Goal: Task Accomplishment & Management: Manage account settings

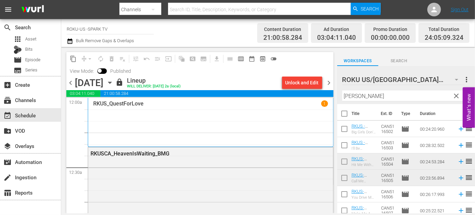
scroll to position [1607, 0]
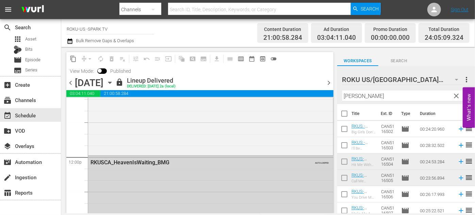
click at [114, 84] on icon "button" at bounding box center [109, 82] width 7 height 7
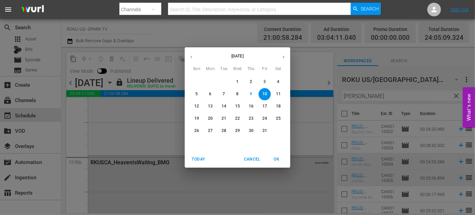
click at [231, 167] on div "Today Cancel OK" at bounding box center [237, 159] width 105 height 17
click at [261, 181] on div "October 2025 Sun Mon Tue Wed Thu Fri Sat 28 29 30 1 2 3 4 5 6 7 8 9 10 11 12 13…" at bounding box center [237, 107] width 475 height 215
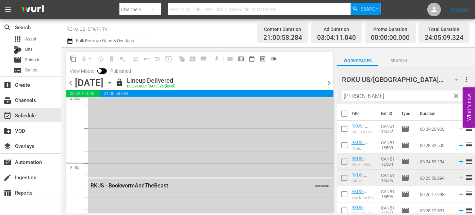
scroll to position [2071, 0]
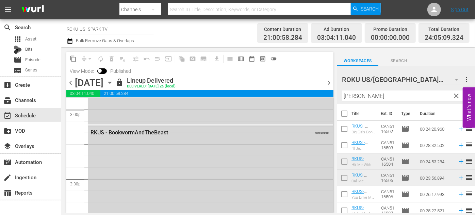
click at [114, 80] on icon "button" at bounding box center [109, 82] width 7 height 7
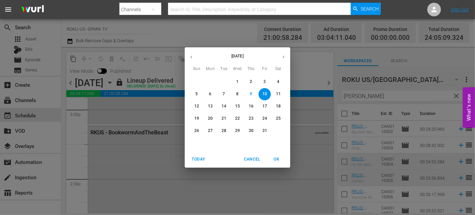
click at [278, 93] on p "11" at bounding box center [278, 94] width 5 height 6
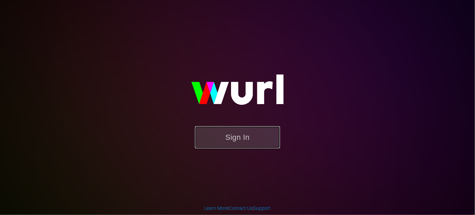
click at [238, 137] on button "Sign In" at bounding box center [237, 137] width 85 height 22
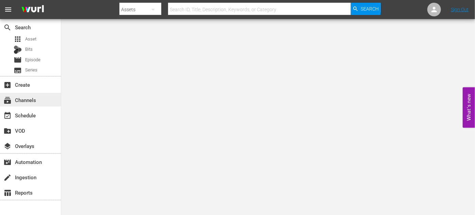
click at [33, 101] on div "subscriptions Channels" at bounding box center [19, 99] width 38 height 6
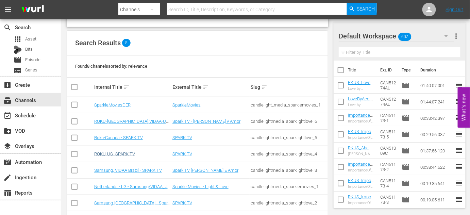
scroll to position [62, 0]
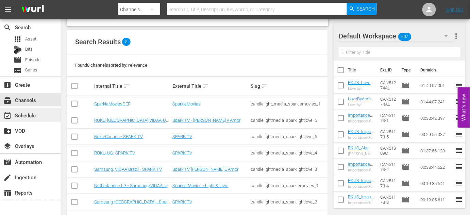
click at [31, 116] on div "event_available Schedule" at bounding box center [19, 114] width 38 height 6
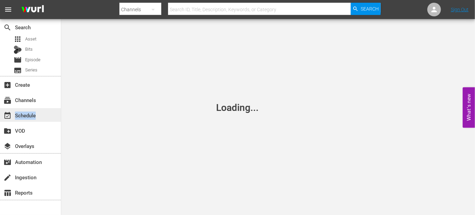
click at [31, 116] on div "event_available Schedule" at bounding box center [19, 114] width 38 height 6
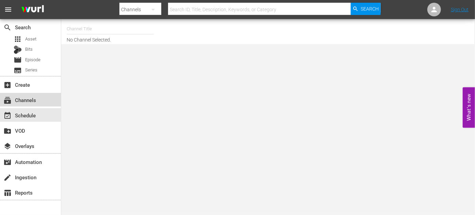
click at [32, 99] on div "subscriptions Channels" at bounding box center [19, 99] width 38 height 6
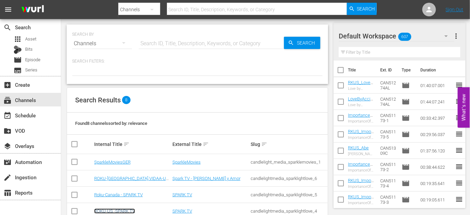
click at [117, 209] on link "ROKU-US -SPARK TV" at bounding box center [114, 211] width 41 height 5
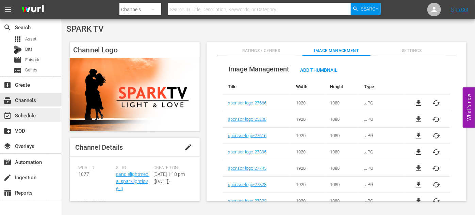
click at [30, 113] on div "event_available Schedule" at bounding box center [19, 114] width 38 height 6
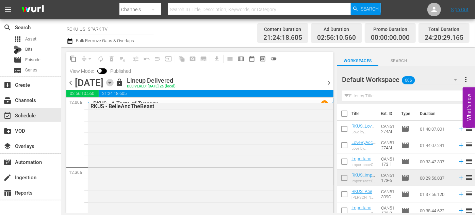
click at [114, 83] on icon "button" at bounding box center [109, 82] width 7 height 7
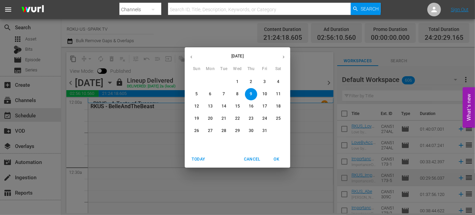
click at [281, 93] on span "11" at bounding box center [278, 94] width 12 height 6
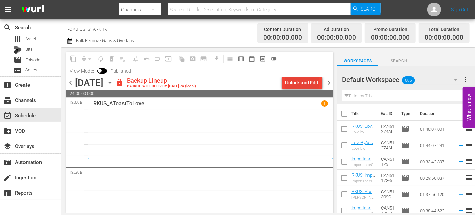
click at [293, 80] on div "Unlock and Edit" at bounding box center [301, 83] width 33 height 12
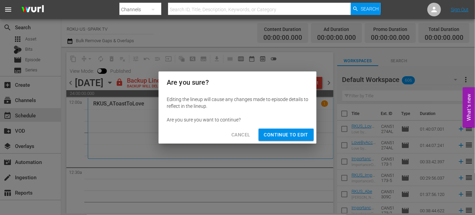
click at [278, 132] on span "Continue to Edit" at bounding box center [286, 135] width 44 height 9
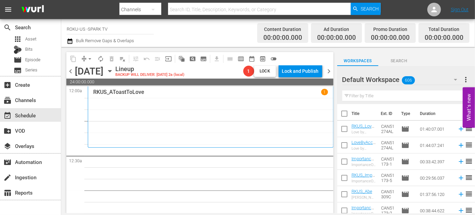
click at [458, 80] on icon "button" at bounding box center [456, 80] width 8 height 8
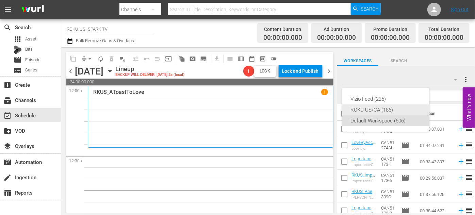
click at [384, 108] on div "ROKU US/CA (186)" at bounding box center [385, 109] width 71 height 11
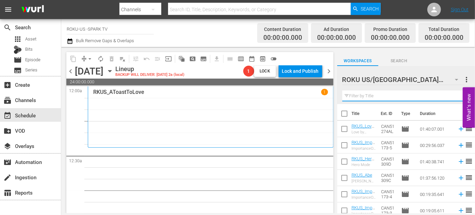
click at [360, 96] on input "text" at bounding box center [406, 96] width 128 height 11
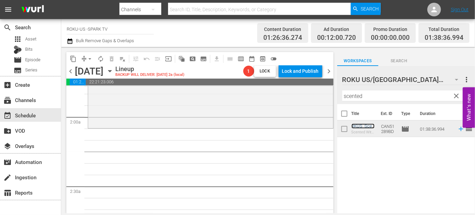
scroll to position [247, 0]
drag, startPoint x: 369, startPoint y: 96, endPoint x: 300, endPoint y: 99, distance: 69.5
click at [315, 99] on div "content_copy compress arrow_drop_down autorenew_outlined delete_forever_outline…" at bounding box center [268, 130] width 414 height 166
click at [300, 99] on div "RKUS_ScentedWithLove_ReelOne reorder" at bounding box center [210, 13] width 245 height 226
click at [337, 99] on span "No Event Selected" at bounding box center [339, 71] width 5 height 58
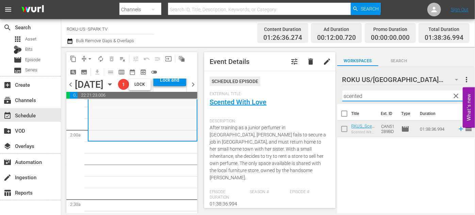
drag, startPoint x: 368, startPoint y: 95, endPoint x: 341, endPoint y: 96, distance: 26.9
click at [341, 96] on div "ROKU US/CA 186 ROKU US/CA more_vert clear Filter by Title scented" at bounding box center [406, 85] width 138 height 38
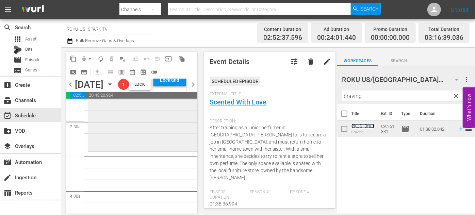
scroll to position [495, 0]
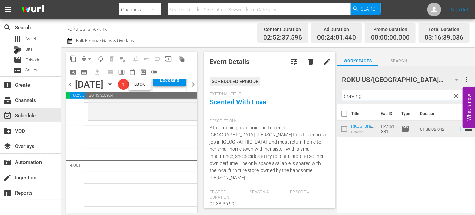
drag, startPoint x: 377, startPoint y: 98, endPoint x: 322, endPoint y: 99, distance: 55.1
click at [322, 99] on div "content_copy compress arrow_drop_down autorenew_outlined delete_forever_outline…" at bounding box center [268, 130] width 414 height 166
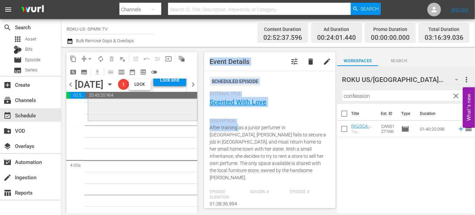
drag, startPoint x: 183, startPoint y: 152, endPoint x: 132, endPoint y: 138, distance: 52.9
click at [126, 143] on div "content_copy compress arrow_drop_down autorenew_outlined delete_forever_outline…" at bounding box center [268, 130] width 414 height 166
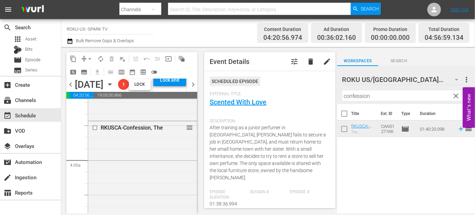
click at [200, 153] on span "Event Details tune delete edit Scheduled Episode External Title Scented With Lo…" at bounding box center [268, 130] width 138 height 166
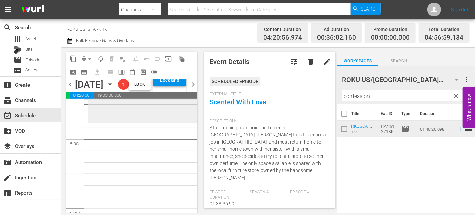
scroll to position [742, 0]
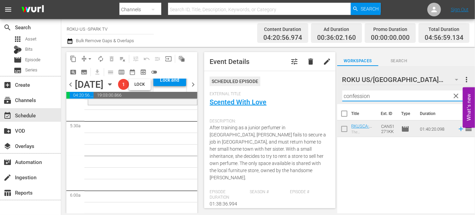
drag, startPoint x: 376, startPoint y: 97, endPoint x: 310, endPoint y: 95, distance: 66.7
click at [310, 95] on div "content_copy compress arrow_drop_down autorenew_outlined delete_forever_outline…" at bounding box center [268, 130] width 414 height 166
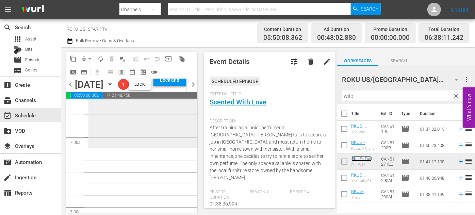
scroll to position [928, 0]
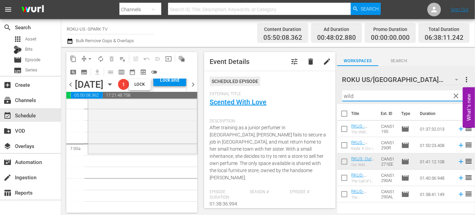
drag, startPoint x: 369, startPoint y: 97, endPoint x: 311, endPoint y: 97, distance: 57.5
click at [311, 97] on div "content_copy compress arrow_drop_down autorenew_outlined delete_forever_outline…" at bounding box center [268, 130] width 414 height 166
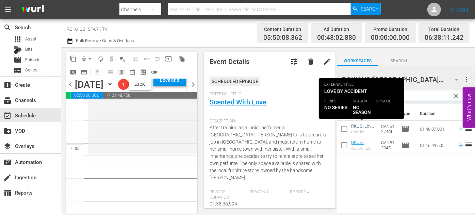
type input "accident"
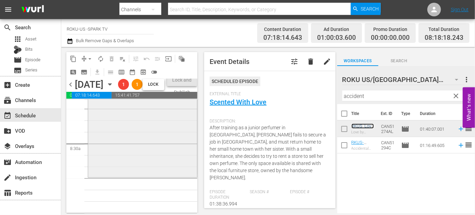
scroll to position [1175, 0]
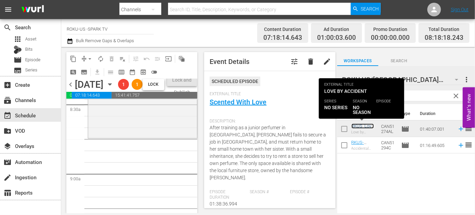
click at [358, 125] on link "RKUS_LoveByAccident" at bounding box center [362, 129] width 22 height 10
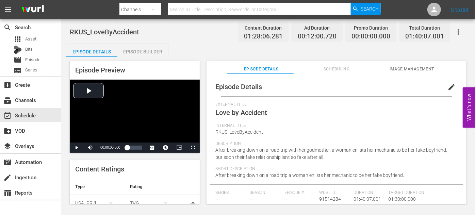
click at [131, 51] on div "Episode Builder" at bounding box center [142, 52] width 51 height 16
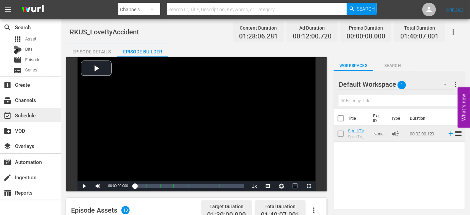
click at [25, 115] on div "event_available Schedule" at bounding box center [19, 114] width 38 height 6
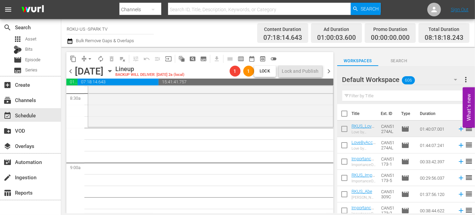
scroll to position [1175, 0]
click at [455, 79] on icon "button" at bounding box center [456, 80] width 8 height 8
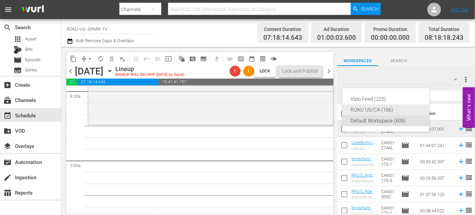
click at [365, 107] on div "ROKU US/CA (186)" at bounding box center [385, 109] width 71 height 11
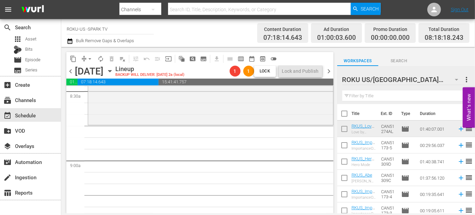
click at [363, 97] on input "text" at bounding box center [406, 96] width 128 height 11
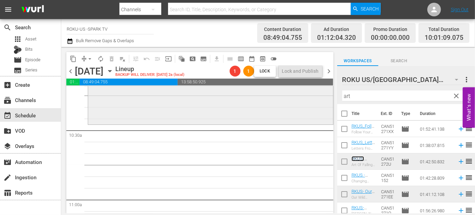
scroll to position [1423, 0]
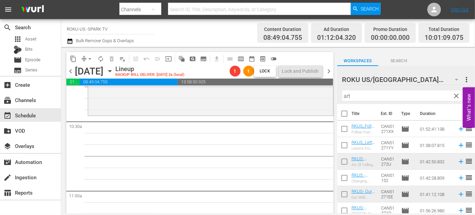
click at [353, 94] on input "art" at bounding box center [406, 96] width 128 height 11
drag, startPoint x: 353, startPoint y: 94, endPoint x: 333, endPoint y: 95, distance: 20.1
click at [333, 95] on div "content_copy compress arrow_drop_down autorenew_outlined delete_forever_outline…" at bounding box center [268, 130] width 414 height 166
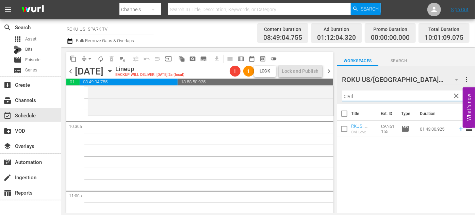
drag, startPoint x: 144, startPoint y: 119, endPoint x: 140, endPoint y: 115, distance: 6.0
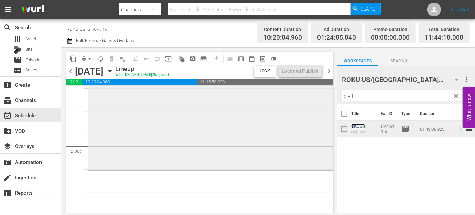
scroll to position [1608, 0]
click at [91, 58] on span "arrow_drop_down" at bounding box center [89, 58] width 7 height 7
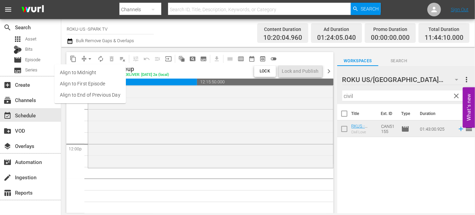
click at [116, 97] on li "Align to End of Previous Day" at bounding box center [89, 94] width 71 height 11
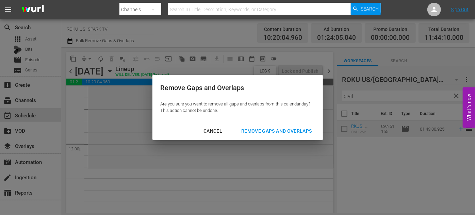
click at [274, 128] on div "Remove Gaps and Overlaps" at bounding box center [276, 131] width 81 height 9
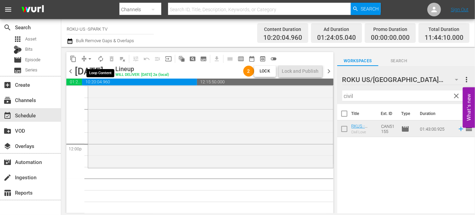
click at [103, 59] on span "autorenew_outlined" at bounding box center [100, 58] width 7 height 7
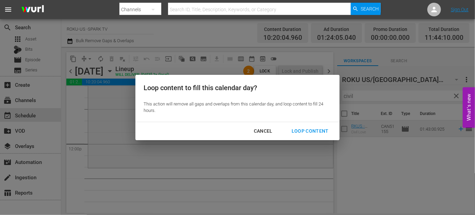
click at [320, 131] on div "Loop Content" at bounding box center [310, 131] width 48 height 9
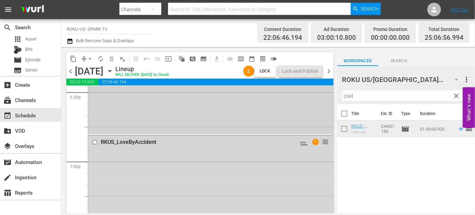
scroll to position [2567, 0]
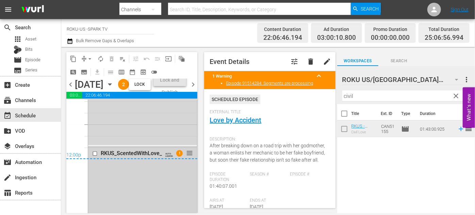
scroll to position [3303, 0]
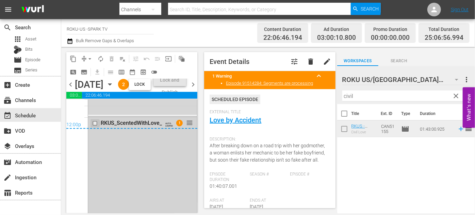
click at [95, 126] on input "checkbox" at bounding box center [95, 123] width 7 height 6
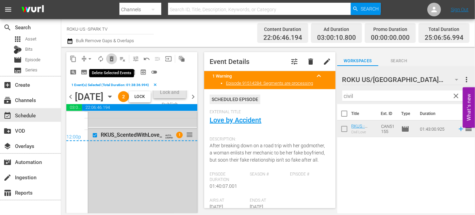
click at [109, 57] on span "delete_forever_outlined" at bounding box center [111, 58] width 7 height 7
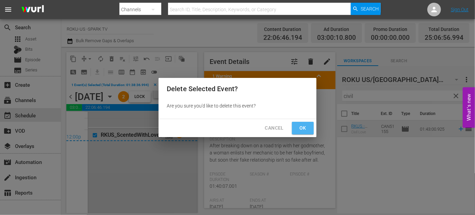
click at [301, 129] on span "Ok" at bounding box center [302, 128] width 11 height 9
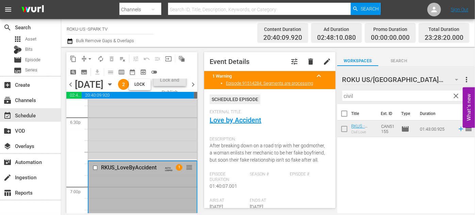
scroll to position [2591, 0]
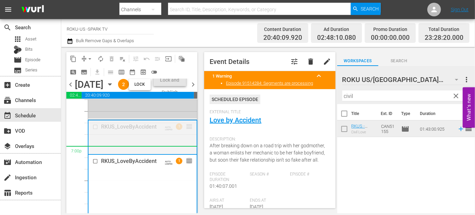
drag, startPoint x: 183, startPoint y: 160, endPoint x: 181, endPoint y: 171, distance: 11.1
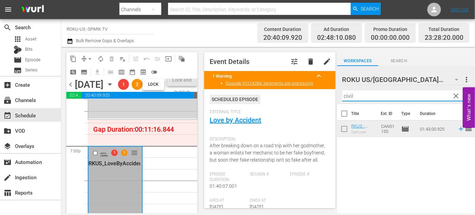
drag, startPoint x: 356, startPoint y: 95, endPoint x: 317, endPoint y: 97, distance: 38.5
click at [317, 97] on div "content_copy compress arrow_drop_down autorenew_outlined delete_forever_outline…" at bounding box center [268, 130] width 414 height 166
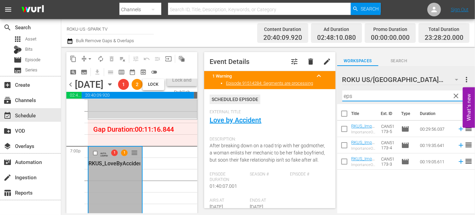
drag, startPoint x: 381, startPoint y: 95, endPoint x: 331, endPoint y: 95, distance: 50.4
click at [331, 95] on div "content_copy compress arrow_drop_down autorenew_outlined delete_forever_outline…" at bounding box center [268, 130] width 414 height 166
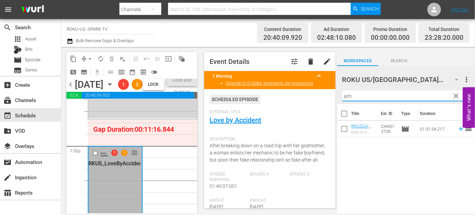
type input "a"
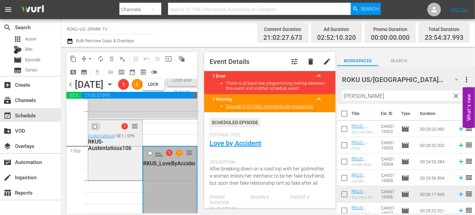
click at [97, 130] on input "checkbox" at bounding box center [95, 127] width 7 height 6
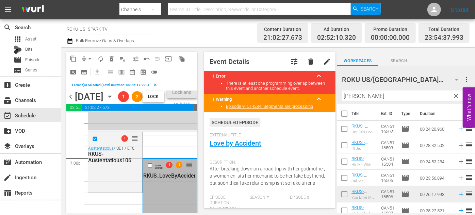
click at [110, 59] on span "delete_forever_outlined" at bounding box center [111, 58] width 7 height 7
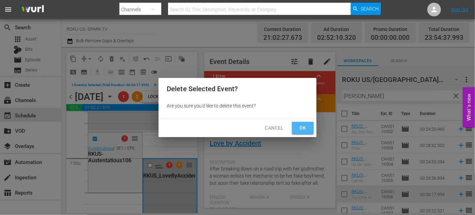
click at [307, 131] on span "Ok" at bounding box center [302, 128] width 11 height 9
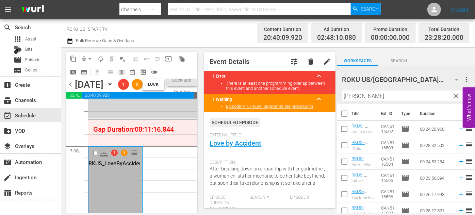
scroll to position [137, 0]
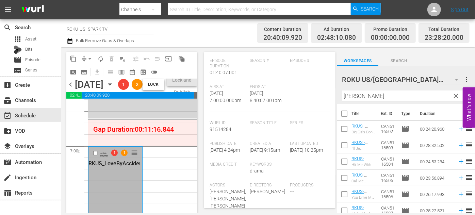
click at [376, 99] on input "[PERSON_NAME]" at bounding box center [406, 96] width 128 height 11
drag, startPoint x: 376, startPoint y: 99, endPoint x: 341, endPoint y: 94, distance: 35.8
click at [341, 94] on div "ROKU US/CA 186 ROKU US/[GEOGRAPHIC_DATA] more_vert clear Filter by Title [PERSO…" at bounding box center [406, 85] width 138 height 38
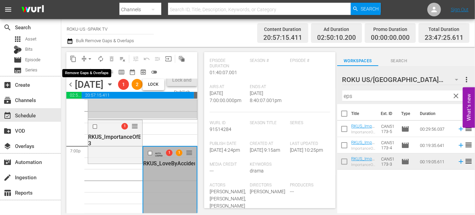
click at [92, 59] on span "arrow_drop_down" at bounding box center [89, 58] width 7 height 7
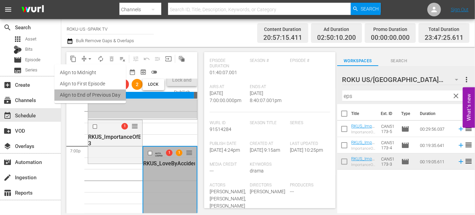
click at [104, 91] on li "Align to End of Previous Day" at bounding box center [89, 94] width 71 height 11
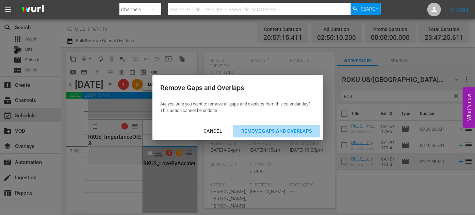
click at [298, 131] on div "Remove Gaps and Overlaps" at bounding box center [276, 131] width 81 height 9
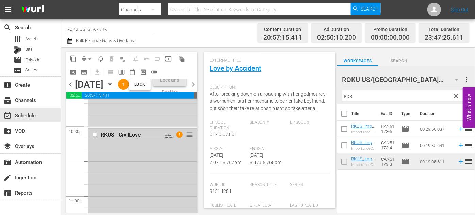
scroll to position [3026, 0]
click at [114, 88] on icon "button" at bounding box center [109, 84] width 7 height 7
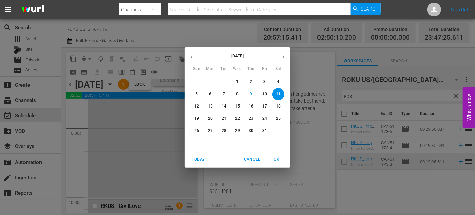
click at [195, 106] on p "12" at bounding box center [196, 106] width 5 height 6
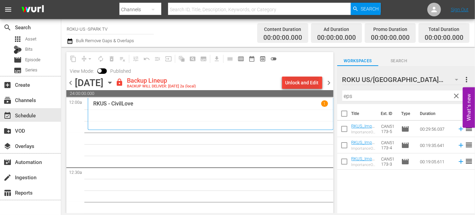
click at [306, 80] on div "Unlock and Edit" at bounding box center [301, 83] width 33 height 12
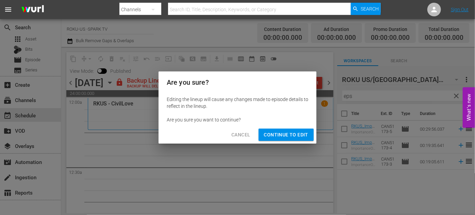
drag, startPoint x: 284, startPoint y: 135, endPoint x: 366, endPoint y: 108, distance: 86.3
click at [284, 135] on span "Continue to Edit" at bounding box center [286, 135] width 44 height 9
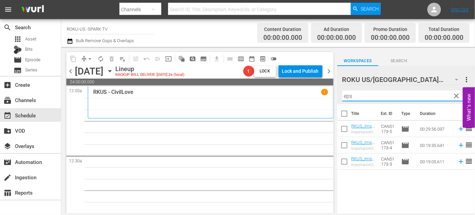
click at [355, 97] on input "eps" at bounding box center [406, 96] width 128 height 11
drag, startPoint x: 355, startPoint y: 97, endPoint x: 335, endPoint y: 96, distance: 19.7
click at [335, 96] on div "content_copy compress arrow_drop_down autorenew_outlined delete_forever_outline…" at bounding box center [268, 130] width 414 height 166
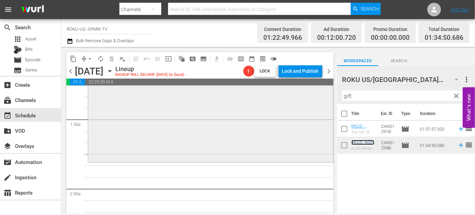
scroll to position [185, 0]
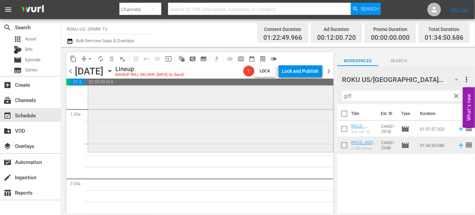
click at [357, 94] on input "gift" at bounding box center [406, 96] width 128 height 11
click at [320, 94] on div "content_copy compress arrow_drop_down autorenew_outlined delete_forever_outline…" at bounding box center [268, 130] width 414 height 166
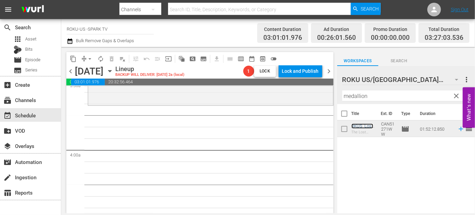
scroll to position [495, 0]
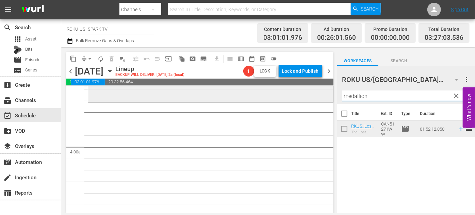
drag, startPoint x: 371, startPoint y: 95, endPoint x: 311, endPoint y: 97, distance: 59.9
click at [311, 97] on div "content_copy compress arrow_drop_down autorenew_outlined delete_forever_outline…" at bounding box center [268, 130] width 414 height 166
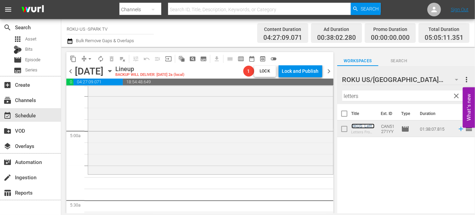
scroll to position [711, 0]
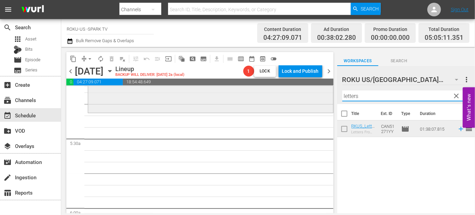
drag, startPoint x: 413, startPoint y: 97, endPoint x: 296, endPoint y: 94, distance: 117.1
click at [292, 95] on div "content_copy compress arrow_drop_down autorenew_outlined delete_forever_outline…" at bounding box center [268, 130] width 414 height 166
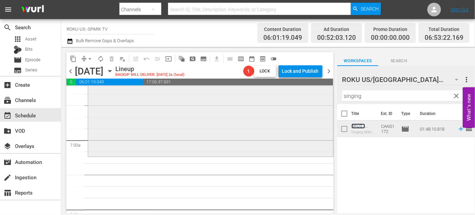
scroll to position [928, 0]
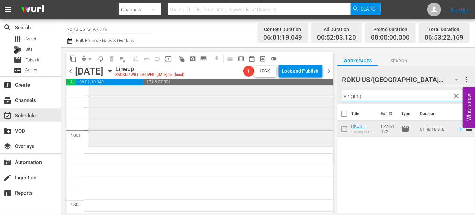
drag, startPoint x: 371, startPoint y: 94, endPoint x: 299, endPoint y: 96, distance: 72.5
click at [299, 96] on div "content_copy compress arrow_drop_down autorenew_outlined delete_forever_outline…" at bounding box center [268, 130] width 414 height 166
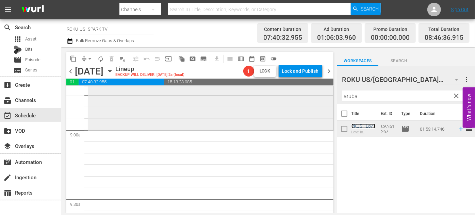
scroll to position [1206, 0]
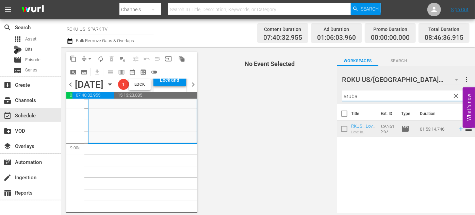
click at [365, 97] on input "aruba" at bounding box center [406, 96] width 128 height 11
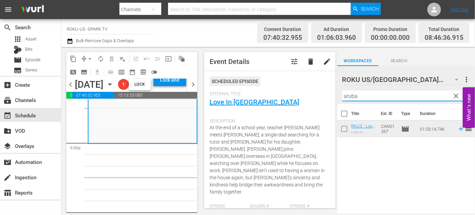
drag, startPoint x: 365, startPoint y: 97, endPoint x: 340, endPoint y: 97, distance: 25.5
click at [340, 97] on div "ROKU US/CA 186 ROKU US/[GEOGRAPHIC_DATA] more_vert clear Filter by Title aruba" at bounding box center [406, 85] width 138 height 38
drag, startPoint x: 365, startPoint y: 94, endPoint x: 332, endPoint y: 96, distance: 32.8
click at [332, 96] on div "content_copy compress arrow_drop_down autorenew_outlined delete_forever_outline…" at bounding box center [268, 130] width 414 height 166
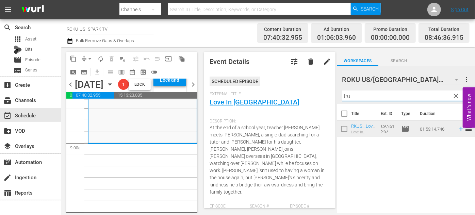
type input "true"
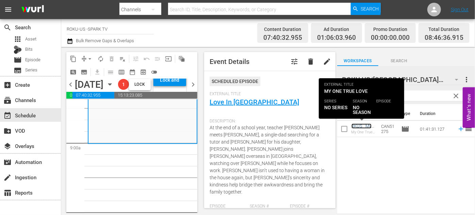
click at [357, 125] on link "RKUS_ My One True Love" at bounding box center [361, 131] width 20 height 15
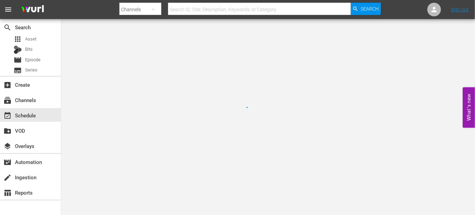
click at [354, 127] on div at bounding box center [237, 107] width 475 height 215
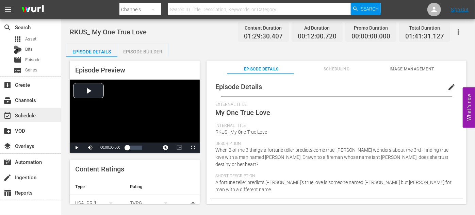
click at [30, 112] on div "event_available Schedule" at bounding box center [19, 114] width 38 height 6
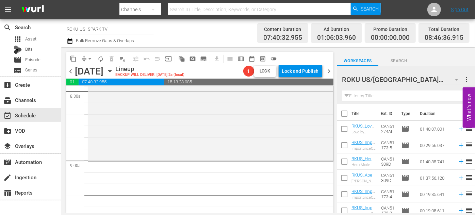
scroll to position [1206, 0]
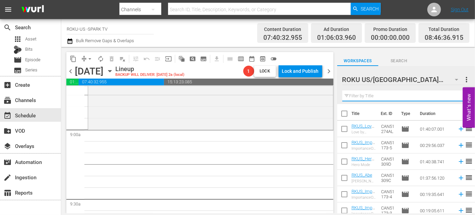
click at [353, 93] on input "text" at bounding box center [406, 96] width 128 height 11
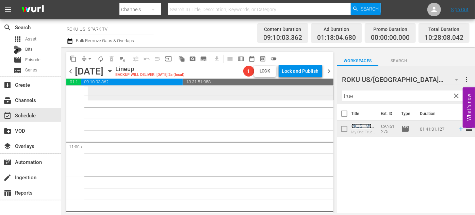
scroll to position [1454, 0]
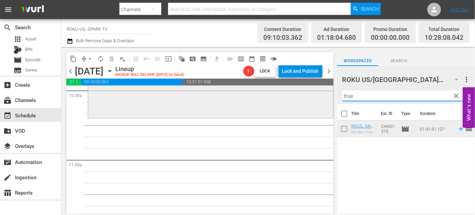
drag, startPoint x: 302, startPoint y: 95, endPoint x: 294, endPoint y: 95, distance: 8.2
click at [294, 95] on div "content_copy compress arrow_drop_down autorenew_outlined delete_forever_outline…" at bounding box center [268, 130] width 414 height 166
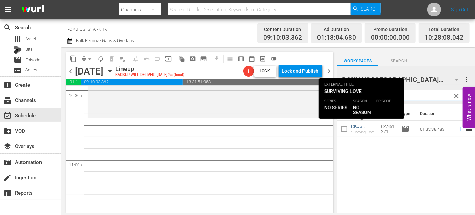
type input "survi"
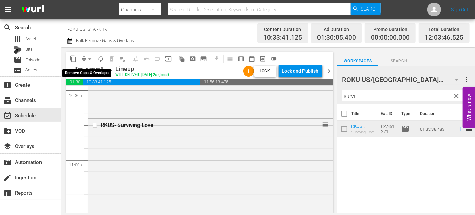
click at [89, 59] on span "arrow_drop_down" at bounding box center [89, 58] width 7 height 7
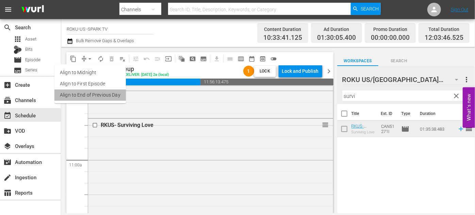
click at [93, 98] on li "Align to End of Previous Day" at bounding box center [89, 94] width 71 height 11
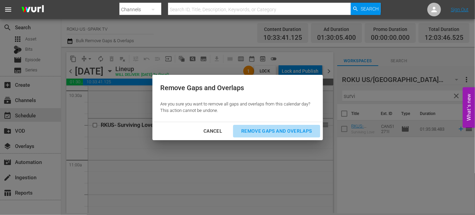
click at [277, 131] on div "Remove Gaps and Overlaps" at bounding box center [276, 131] width 81 height 9
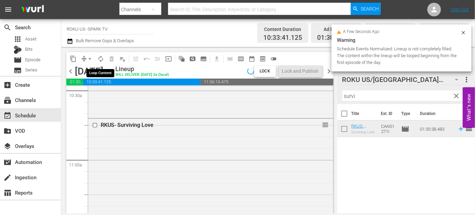
click at [101, 60] on span "autorenew_outlined" at bounding box center [100, 58] width 7 height 7
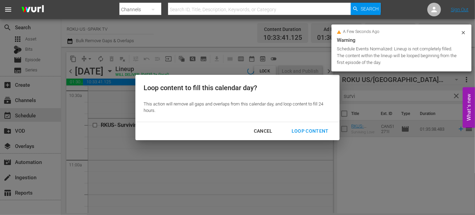
click at [316, 129] on div "Loop Content" at bounding box center [310, 131] width 48 height 9
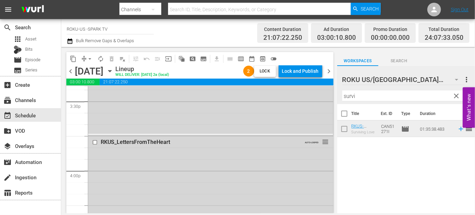
scroll to position [2629, 0]
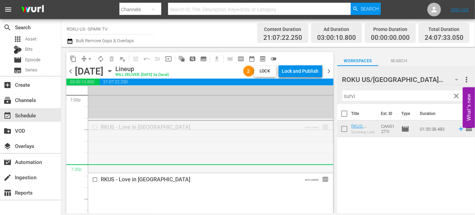
drag, startPoint x: 322, startPoint y: 127, endPoint x: 301, endPoint y: 166, distance: 44.5
click at [337, 100] on span "No Event Selected" at bounding box center [339, 71] width 5 height 58
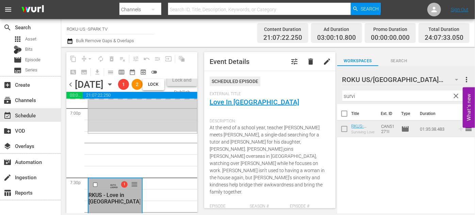
drag, startPoint x: 148, startPoint y: 164, endPoint x: 151, endPoint y: 158, distance: 7.2
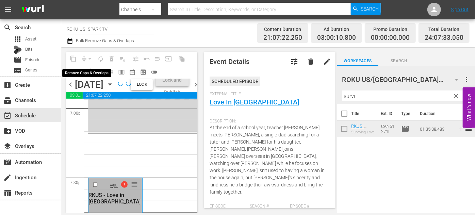
click at [87, 55] on div "arrow_drop_down" at bounding box center [89, 58] width 11 height 11
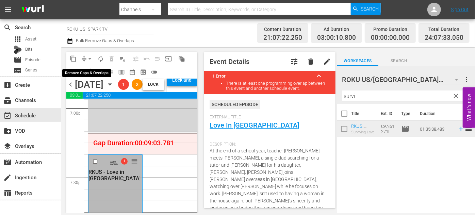
click at [91, 58] on span "arrow_drop_down" at bounding box center [89, 58] width 7 height 7
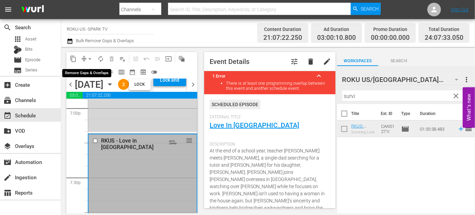
click at [91, 58] on span "arrow_drop_down" at bounding box center [89, 58] width 7 height 7
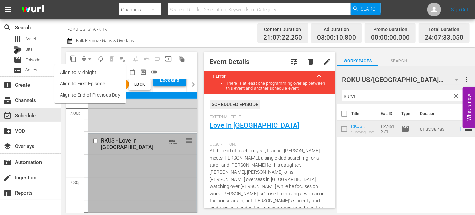
click at [104, 102] on ul "Align to Midnight Align to First Episode Align to End of Previous Day" at bounding box center [89, 83] width 71 height 39
click at [105, 95] on li "Align to End of Previous Day" at bounding box center [89, 94] width 71 height 11
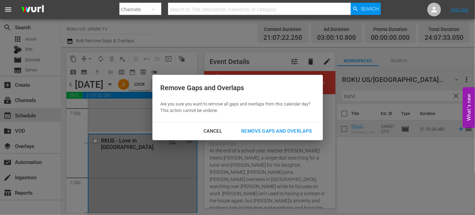
click at [288, 131] on div "Remove Gaps and Overlaps" at bounding box center [276, 131] width 81 height 9
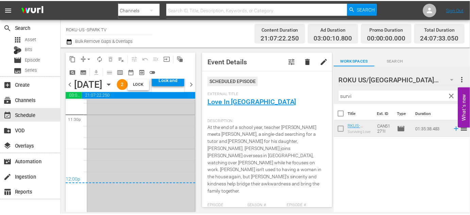
scroll to position [3197, 0]
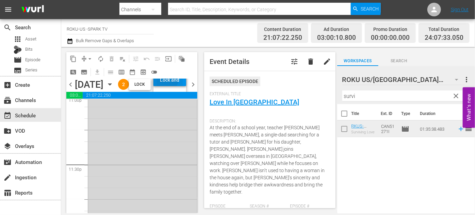
click at [174, 86] on div "Lock and Publish" at bounding box center [170, 80] width 26 height 12
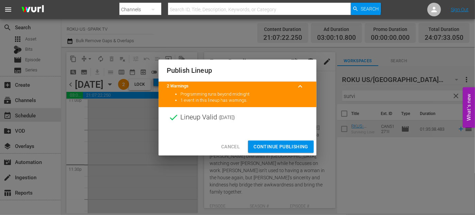
click at [227, 146] on span "Cancel" at bounding box center [230, 147] width 19 height 9
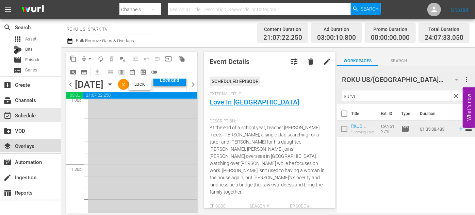
click at [38, 140] on div "layers Overlays" at bounding box center [30, 146] width 61 height 14
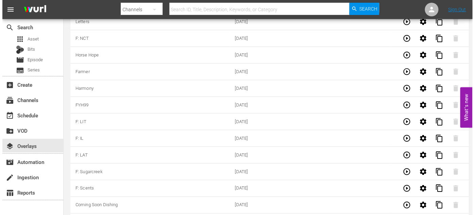
scroll to position [2036, 0]
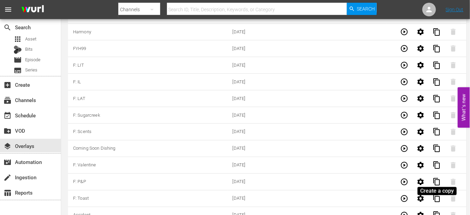
click at [437, 211] on span "content_copy" at bounding box center [437, 215] width 8 height 8
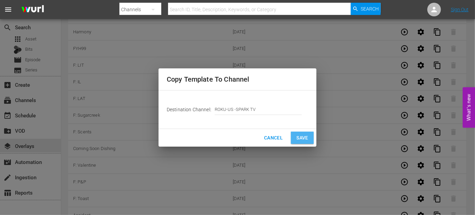
click at [306, 138] on span "Save" at bounding box center [302, 138] width 12 height 9
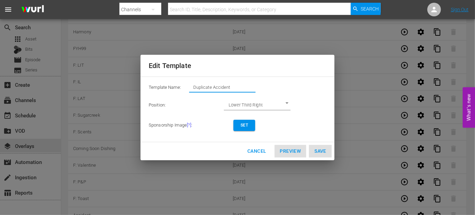
drag, startPoint x: 236, startPoint y: 86, endPoint x: 171, endPoint y: 84, distance: 64.7
click at [171, 84] on div "Template Name: Duplicate Accident" at bounding box center [238, 89] width 178 height 14
type input "Dishing"
click at [245, 126] on span "Set" at bounding box center [244, 125] width 11 height 7
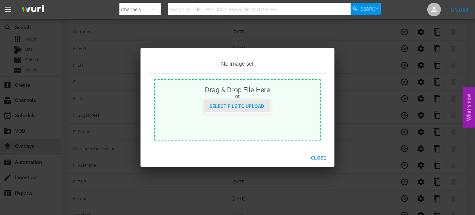
click at [240, 108] on span "Select File to Upload" at bounding box center [237, 105] width 65 height 5
type input "C:\fakepath\DishingUpLove_EN-New-[DATE].jpg"
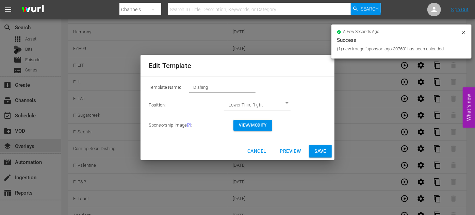
click at [325, 153] on span "Save" at bounding box center [320, 151] width 12 height 9
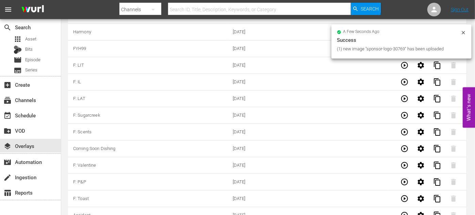
type input "Duplicate Accident"
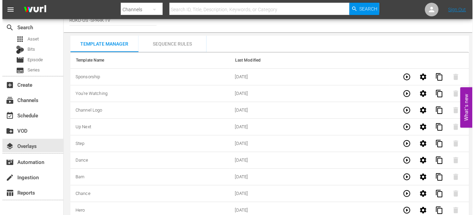
scroll to position [0, 0]
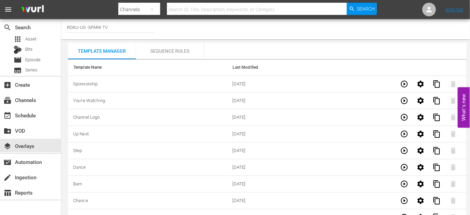
click at [180, 47] on div "Sequence Rules" at bounding box center [170, 51] width 68 height 16
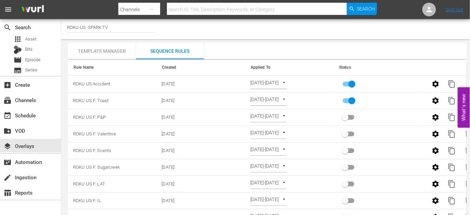
drag, startPoint x: 353, startPoint y: 97, endPoint x: 455, endPoint y: 82, distance: 102.9
click at [354, 98] on input "primary checkbox" at bounding box center [352, 102] width 39 height 13
checkbox input "false"
click at [455, 84] on span "content_copy" at bounding box center [452, 84] width 8 height 8
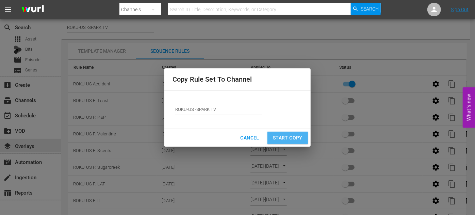
click at [300, 134] on span "Start Copy" at bounding box center [288, 138] width 30 height 9
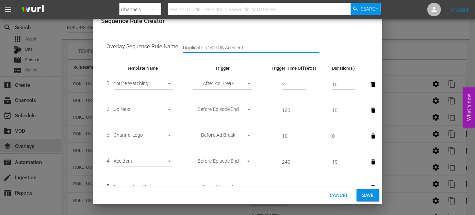
drag, startPoint x: 203, startPoint y: 49, endPoint x: 184, endPoint y: 49, distance: 19.1
click at [182, 48] on div "Duplicate ROKU US Accident" at bounding box center [190, 48] width 24 height 10
drag, startPoint x: 224, startPoint y: 45, endPoint x: 205, endPoint y: 46, distance: 19.1
click at [205, 46] on input "ROKU US Accident" at bounding box center [251, 48] width 136 height 10
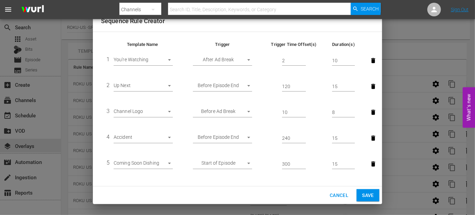
scroll to position [49, 0]
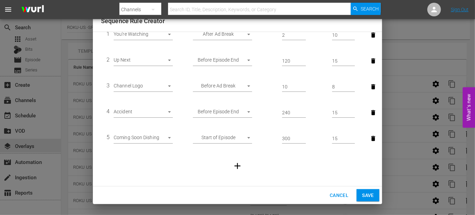
type input "ROKU US Dishing"
click at [169, 112] on body "menu Search By Channels Search ID, Title, Description, Keywords, or Category Se…" at bounding box center [237, 107] width 475 height 215
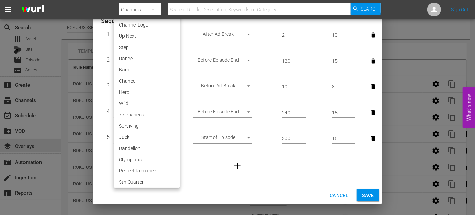
scroll to position [1271, 0]
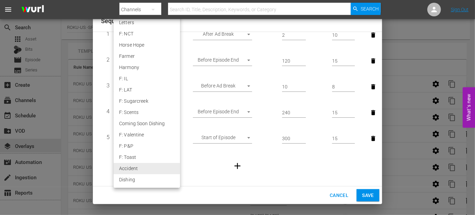
click at [136, 180] on li "Dishing" at bounding box center [147, 179] width 66 height 11
type input "30769"
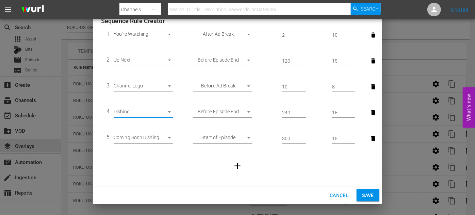
click at [370, 194] on span "Save" at bounding box center [368, 195] width 12 height 9
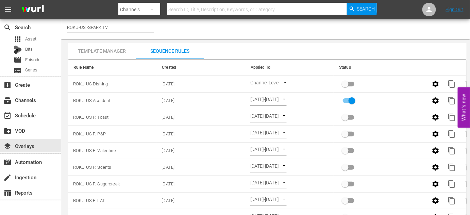
click at [287, 81] on body "menu Search By Channels Search ID, Title, Description, Keywords, or Category Se…" at bounding box center [235, 107] width 470 height 215
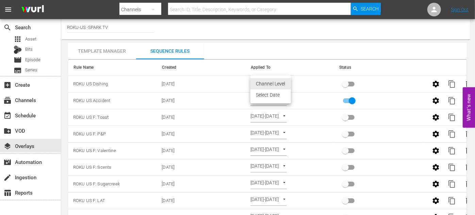
click at [282, 96] on li "Select Date" at bounding box center [270, 94] width 40 height 11
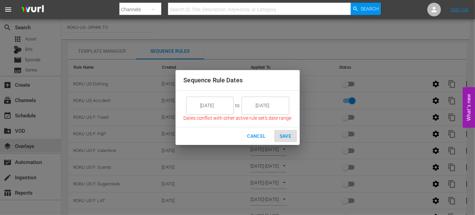
click at [227, 108] on input "[DATE]" at bounding box center [215, 105] width 38 height 18
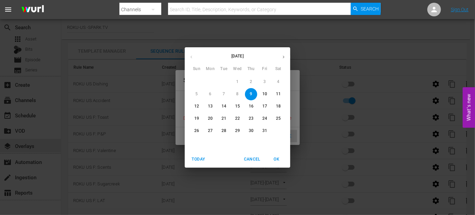
click at [195, 102] on button "12" at bounding box center [197, 106] width 12 height 12
type input "[DATE]"
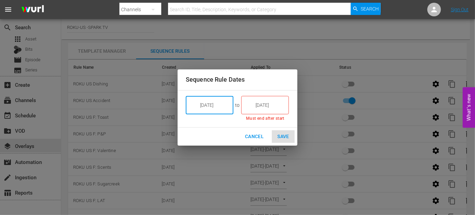
click at [284, 106] on input "[DATE]" at bounding box center [270, 105] width 38 height 18
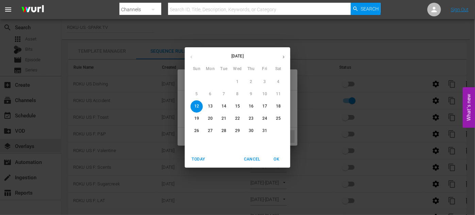
click at [281, 104] on span "18" at bounding box center [278, 106] width 12 height 6
type input "[DATE]"
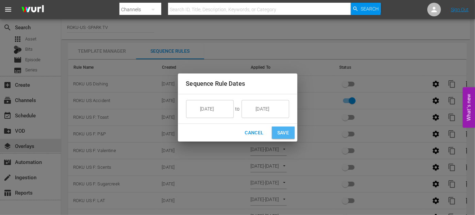
click at [287, 130] on span "Save" at bounding box center [283, 133] width 12 height 9
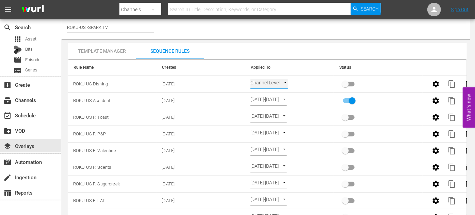
type input "SELECT_DATE"
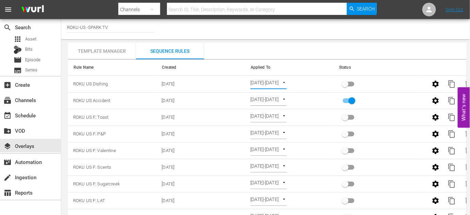
click at [346, 84] on input "primary checkbox" at bounding box center [345, 85] width 39 height 13
click at [358, 84] on input "primary checkbox" at bounding box center [345, 85] width 39 height 13
drag, startPoint x: 358, startPoint y: 84, endPoint x: 347, endPoint y: 82, distance: 11.0
click at [358, 84] on input "primary checkbox" at bounding box center [345, 85] width 39 height 13
drag, startPoint x: 347, startPoint y: 82, endPoint x: 168, endPoint y: 77, distance: 179.4
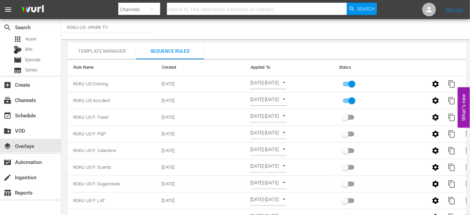
click at [348, 82] on input "primary checkbox" at bounding box center [352, 85] width 39 height 13
click at [347, 83] on input "primary checkbox" at bounding box center [345, 85] width 39 height 13
checkbox input "true"
click at [27, 114] on div "event_available Schedule" at bounding box center [19, 114] width 38 height 6
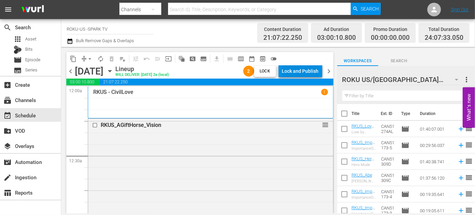
click at [308, 73] on div "Lock and Publish" at bounding box center [300, 71] width 37 height 12
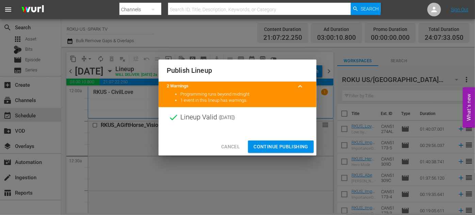
click at [271, 146] on span "Continue Publishing" at bounding box center [280, 147] width 55 height 9
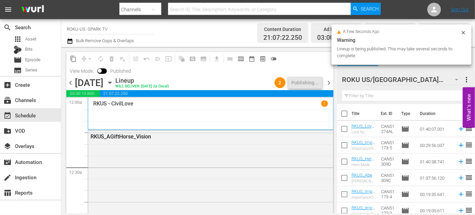
click at [114, 83] on icon "button" at bounding box center [109, 82] width 7 height 7
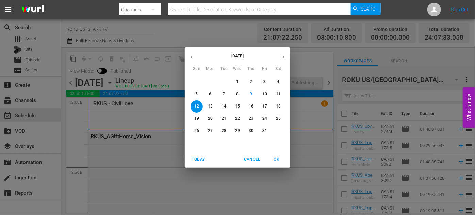
click at [280, 95] on p "11" at bounding box center [278, 94] width 5 height 6
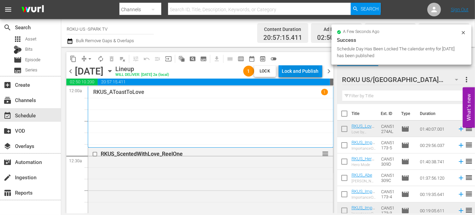
click at [288, 69] on div "Lock and Publish" at bounding box center [300, 71] width 37 height 12
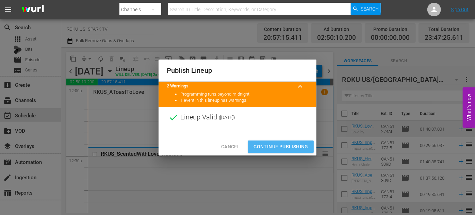
click at [288, 146] on span "Continue Publishing" at bounding box center [280, 147] width 55 height 9
click at [288, 146] on div "Publish Lineup 2 Warnings keyboard_arrow_up Programming runs beyond midnight 1 …" at bounding box center [237, 107] width 475 height 215
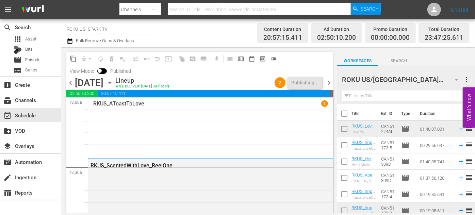
click at [111, 82] on icon "button" at bounding box center [109, 83] width 3 height 2
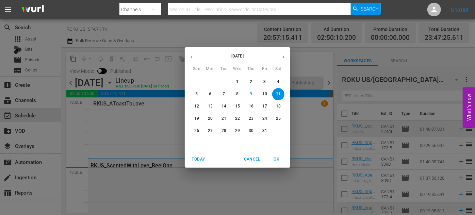
click at [194, 104] on span "12" at bounding box center [197, 106] width 12 height 6
